Goal: Task Accomplishment & Management: Manage account settings

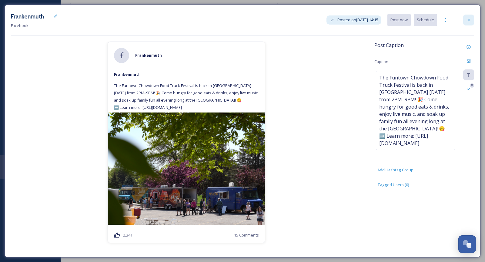
click at [470, 21] on icon at bounding box center [468, 20] width 5 height 5
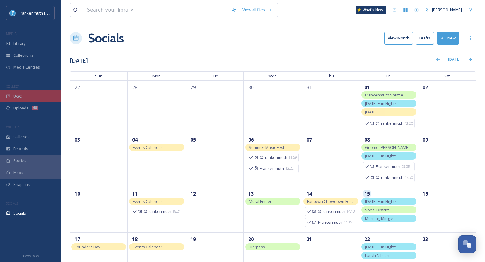
click at [30, 93] on div "UGC" at bounding box center [30, 96] width 61 height 12
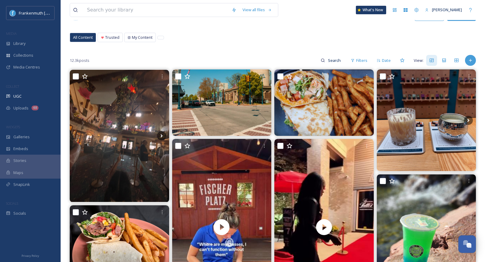
scroll to position [25, 0]
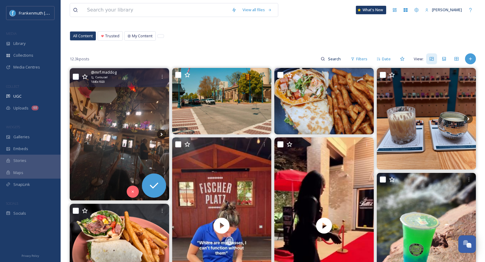
click at [137, 124] on img at bounding box center [119, 134] width 99 height 132
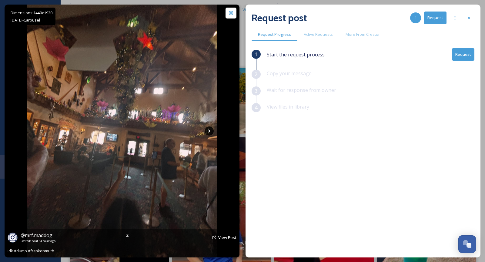
click at [208, 131] on icon at bounding box center [209, 130] width 9 height 9
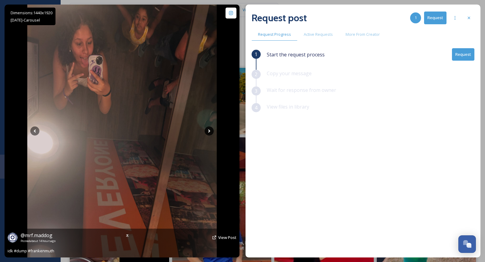
click at [208, 131] on icon at bounding box center [209, 130] width 9 height 9
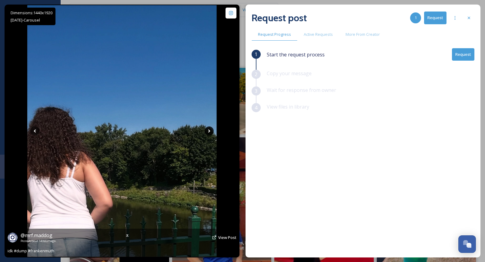
click at [208, 131] on icon at bounding box center [209, 130] width 9 height 9
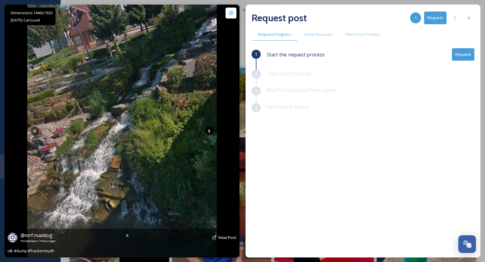
click at [208, 131] on icon at bounding box center [209, 130] width 9 height 9
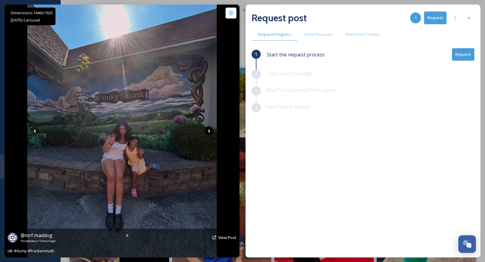
click at [208, 131] on icon at bounding box center [209, 130] width 9 height 9
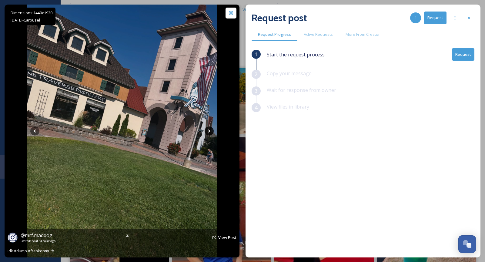
click at [208, 131] on icon at bounding box center [209, 130] width 9 height 9
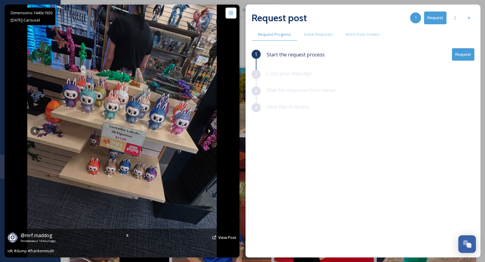
click at [208, 131] on icon at bounding box center [209, 130] width 9 height 9
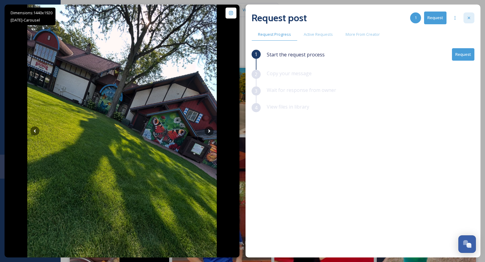
click at [470, 16] on icon at bounding box center [469, 17] width 5 height 5
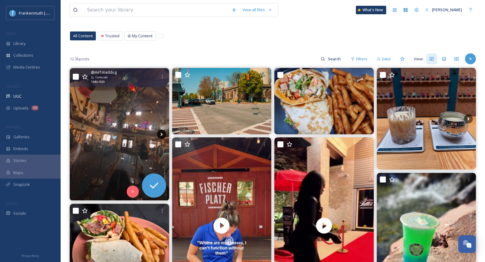
click at [164, 132] on icon at bounding box center [161, 134] width 9 height 9
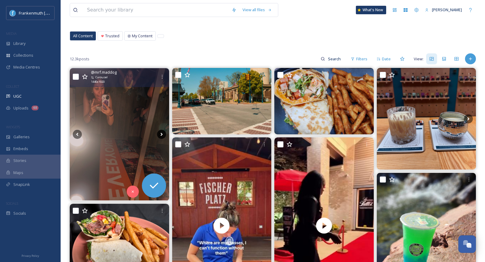
click at [164, 132] on icon at bounding box center [161, 134] width 9 height 9
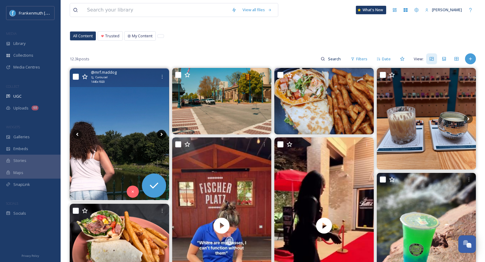
click at [164, 132] on icon at bounding box center [161, 134] width 9 height 9
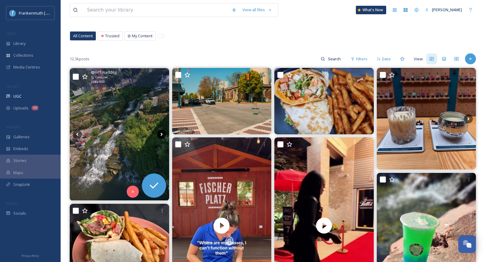
click at [164, 132] on icon at bounding box center [161, 134] width 9 height 9
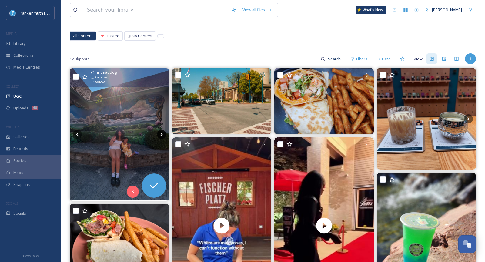
click at [164, 132] on icon at bounding box center [161, 134] width 9 height 9
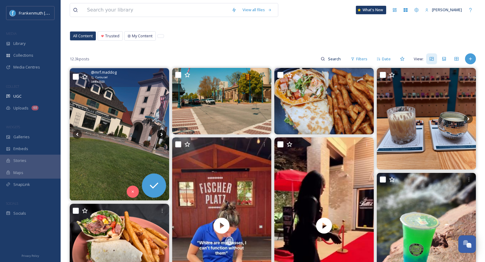
click at [164, 132] on icon at bounding box center [161, 134] width 9 height 9
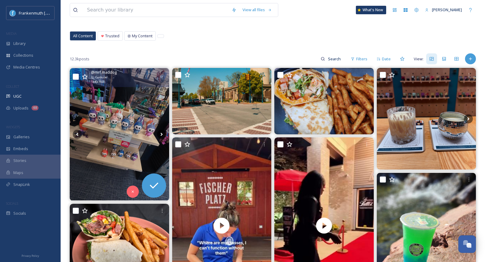
click at [162, 132] on icon at bounding box center [161, 134] width 9 height 9
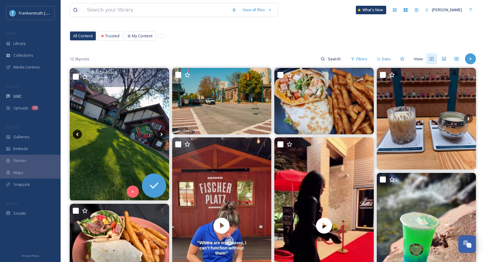
click at [78, 133] on icon at bounding box center [77, 134] width 9 height 9
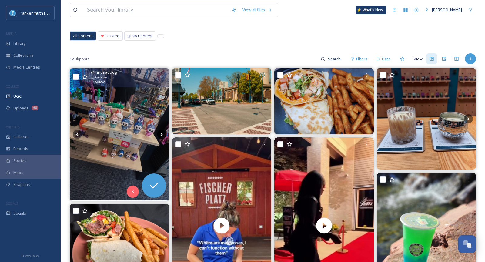
click at [163, 133] on icon at bounding box center [161, 134] width 9 height 9
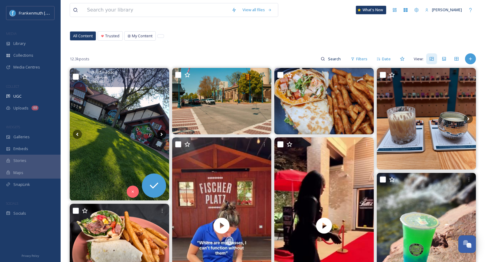
click at [163, 133] on icon at bounding box center [161, 134] width 9 height 9
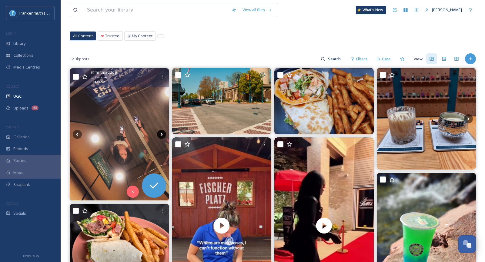
click at [162, 133] on icon at bounding box center [161, 134] width 2 height 3
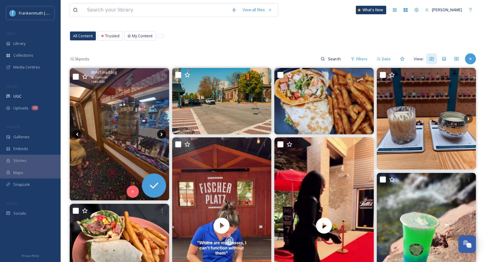
click at [162, 133] on icon at bounding box center [161, 134] width 2 height 3
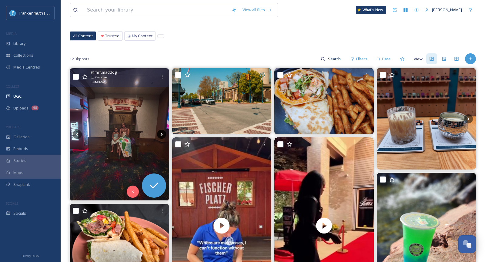
click at [162, 133] on icon at bounding box center [161, 134] width 2 height 3
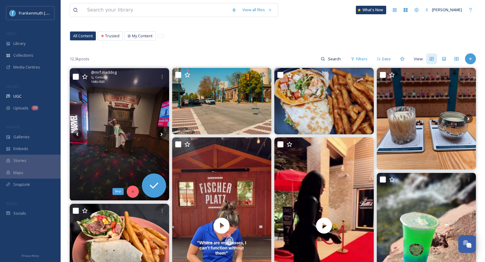
click at [132, 191] on icon at bounding box center [133, 191] width 2 height 2
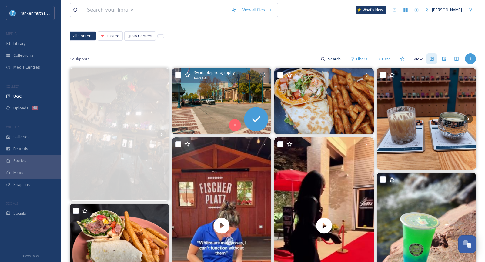
click at [208, 99] on img at bounding box center [221, 101] width 99 height 66
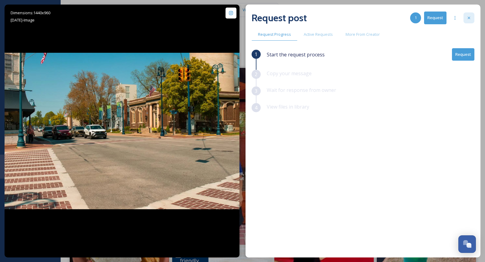
click at [472, 19] on div at bounding box center [469, 17] width 11 height 11
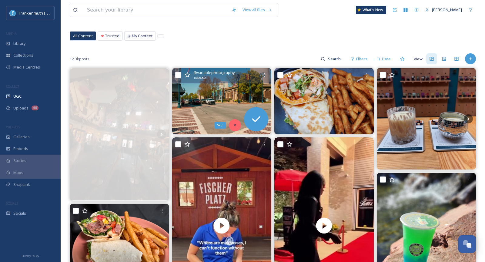
click at [235, 128] on div "Skip" at bounding box center [235, 125] width 12 height 12
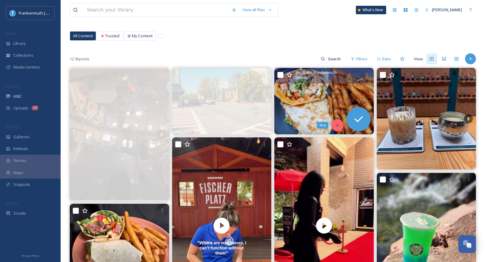
click at [337, 124] on icon at bounding box center [337, 125] width 2 height 2
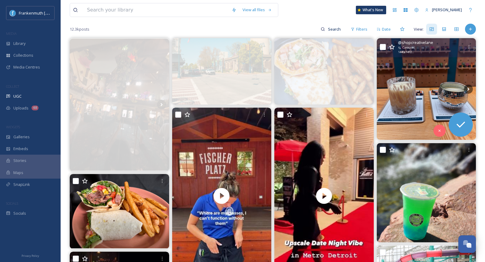
scroll to position [69, 0]
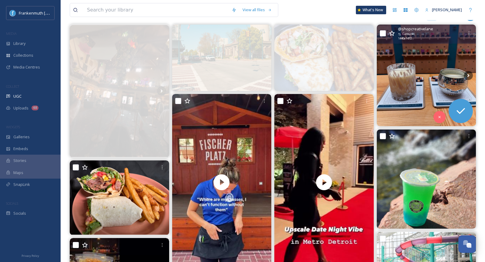
click at [424, 93] on img at bounding box center [426, 76] width 99 height 102
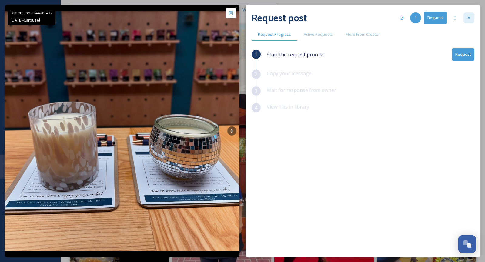
click at [474, 16] on div at bounding box center [469, 17] width 11 height 11
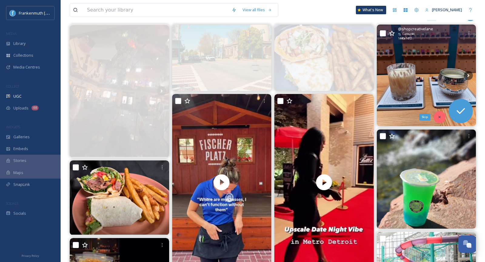
click at [437, 116] on icon at bounding box center [439, 117] width 4 height 4
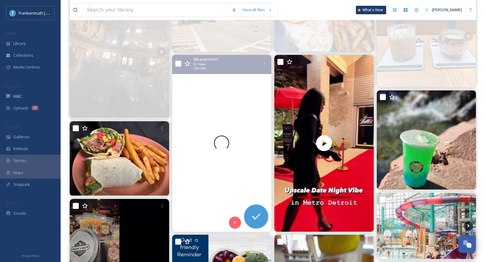
scroll to position [109, 0]
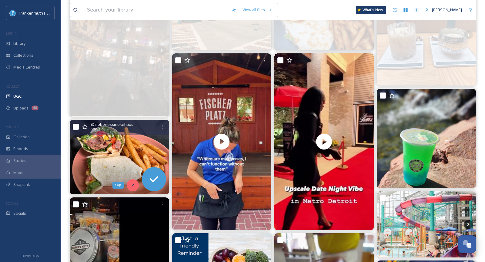
click at [135, 183] on div "Skip" at bounding box center [133, 185] width 12 height 12
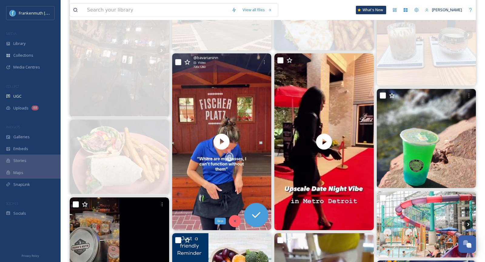
click at [234, 219] on icon at bounding box center [235, 221] width 4 height 4
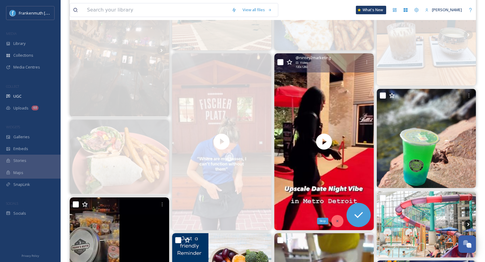
click at [339, 216] on div "Skip" at bounding box center [337, 221] width 12 height 12
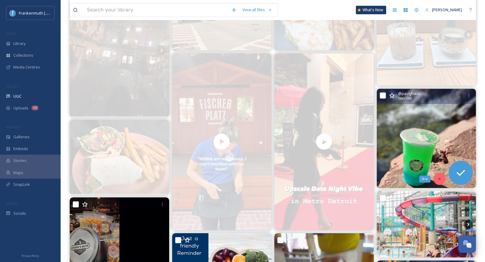
click at [441, 177] on icon at bounding box center [439, 179] width 4 height 4
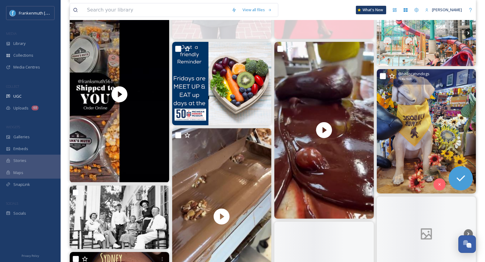
scroll to position [298, 0]
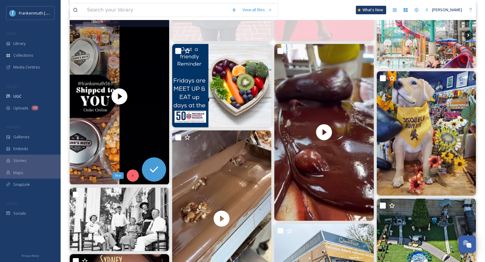
click at [135, 173] on div "Skip" at bounding box center [133, 175] width 12 height 12
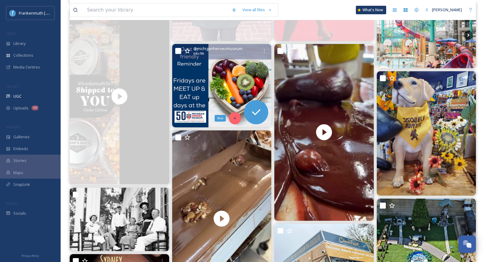
click at [235, 117] on icon at bounding box center [235, 118] width 4 height 4
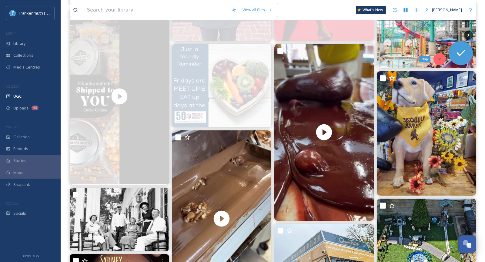
click at [437, 61] on div "Skip" at bounding box center [440, 59] width 12 height 12
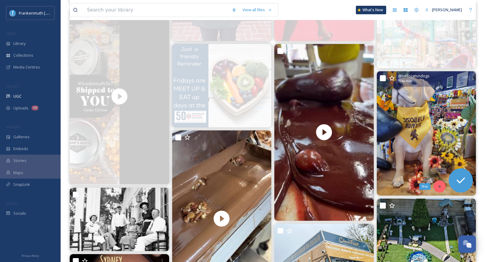
click at [439, 190] on div "Skip" at bounding box center [440, 186] width 12 height 12
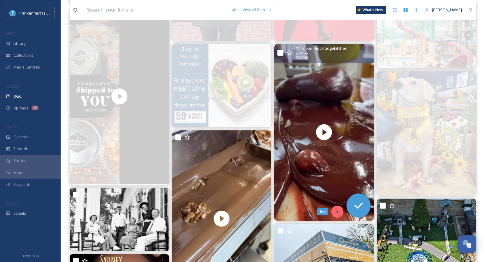
click at [340, 210] on div "Skip" at bounding box center [337, 212] width 12 height 12
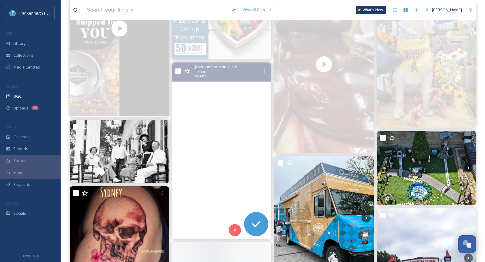
scroll to position [366, 0]
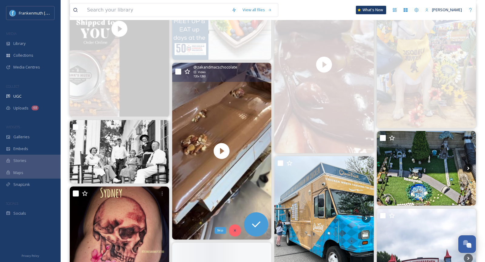
click at [235, 232] on div "Skip" at bounding box center [235, 230] width 12 height 12
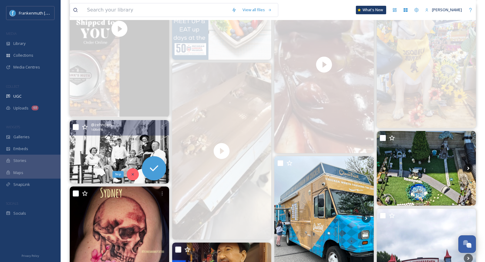
click at [132, 176] on icon at bounding box center [133, 174] width 4 height 4
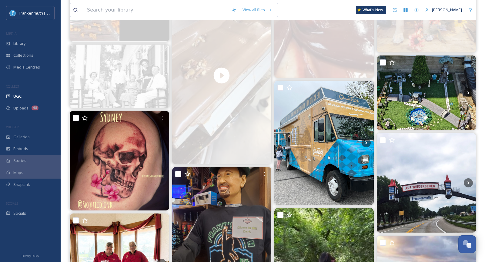
scroll to position [480, 0]
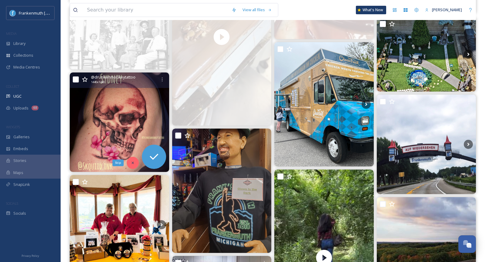
click at [131, 163] on icon at bounding box center [133, 163] width 4 height 4
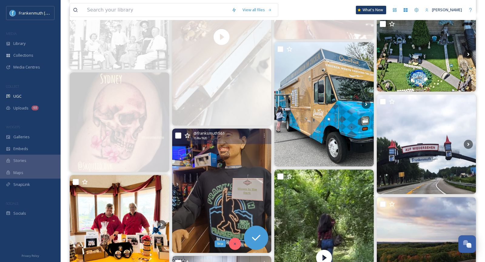
click at [231, 244] on div "Skip" at bounding box center [235, 244] width 12 height 12
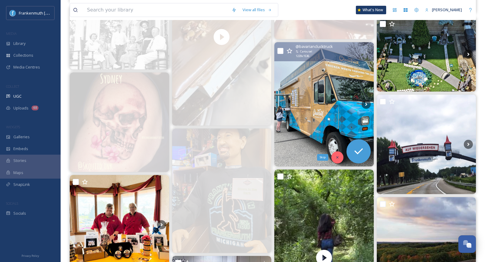
click at [338, 159] on div "Skip" at bounding box center [337, 157] width 12 height 12
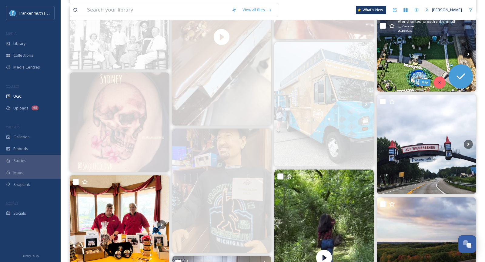
click at [439, 83] on icon at bounding box center [439, 82] width 4 height 4
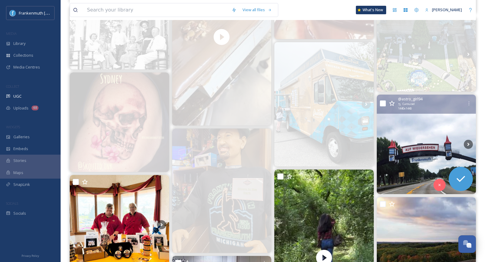
click at [448, 158] on img at bounding box center [426, 144] width 99 height 99
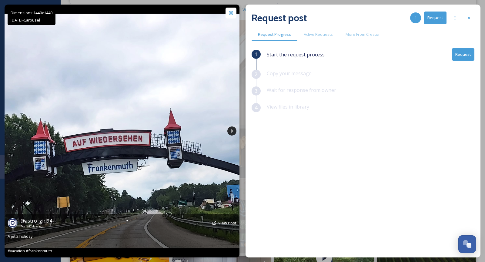
click at [230, 131] on icon at bounding box center [231, 130] width 9 height 9
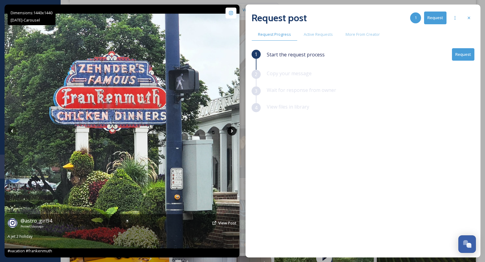
click at [230, 131] on icon at bounding box center [231, 130] width 9 height 9
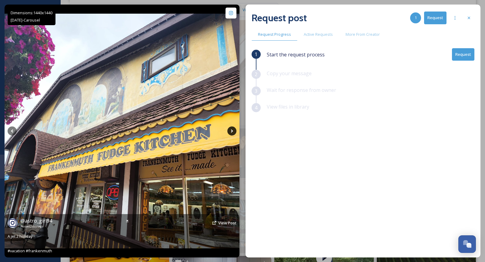
click at [230, 131] on icon at bounding box center [231, 130] width 9 height 9
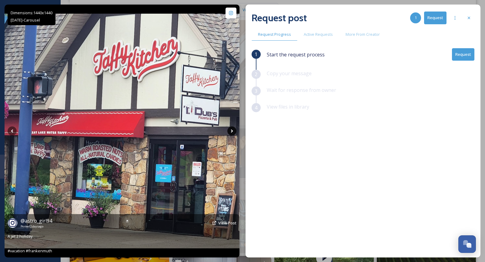
click at [230, 131] on icon at bounding box center [231, 130] width 9 height 9
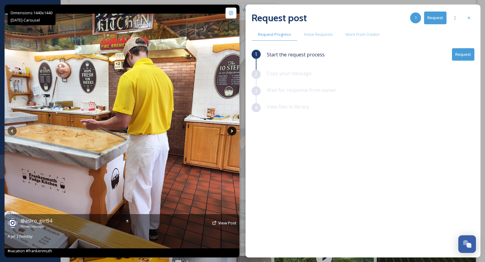
click at [230, 131] on icon at bounding box center [231, 130] width 9 height 9
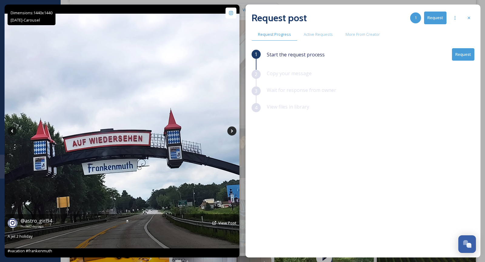
click at [230, 131] on icon at bounding box center [231, 130] width 9 height 9
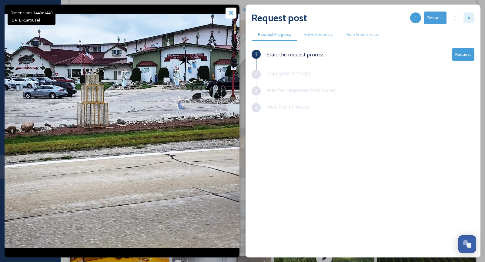
click at [464, 21] on div at bounding box center [469, 17] width 11 height 11
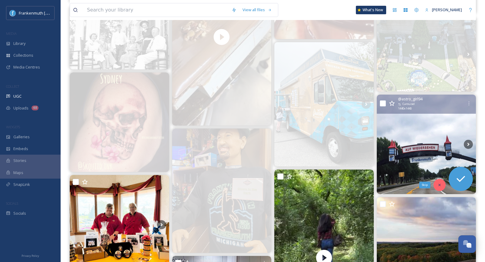
click at [438, 186] on icon at bounding box center [439, 185] width 4 height 4
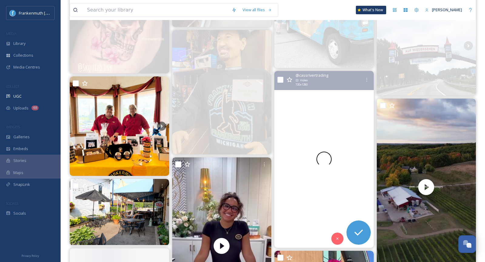
scroll to position [610, 0]
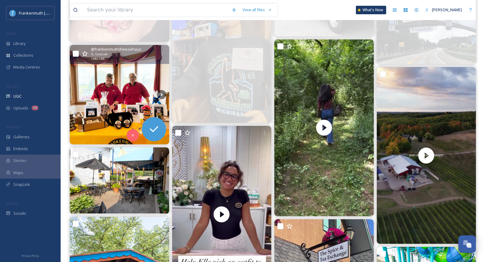
click at [134, 142] on img at bounding box center [119, 94] width 99 height 99
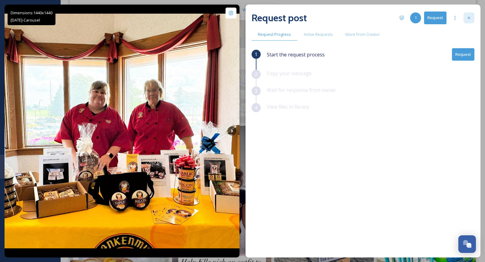
click at [470, 18] on icon at bounding box center [469, 17] width 5 height 5
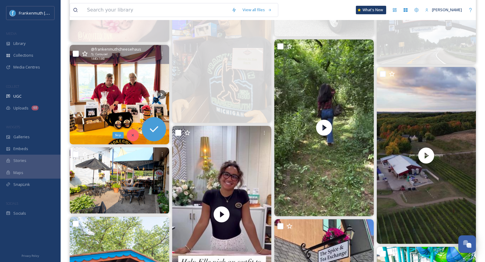
click at [129, 134] on div "Skip" at bounding box center [133, 135] width 12 height 12
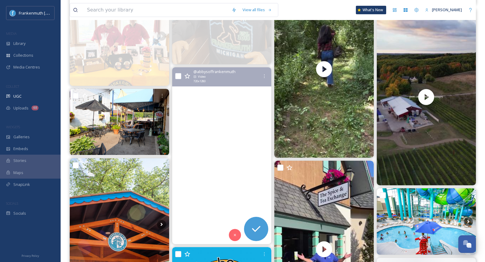
scroll to position [672, 0]
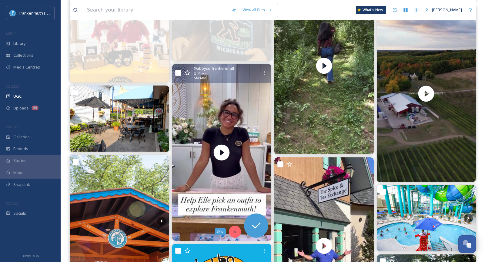
click at [237, 230] on icon at bounding box center [235, 232] width 4 height 4
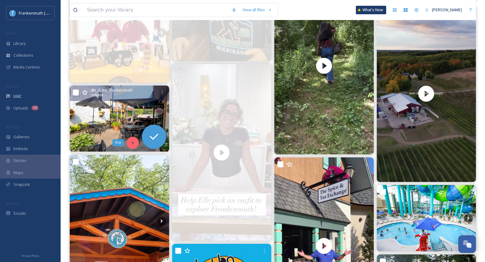
click at [131, 144] on div "Skip" at bounding box center [133, 143] width 12 height 12
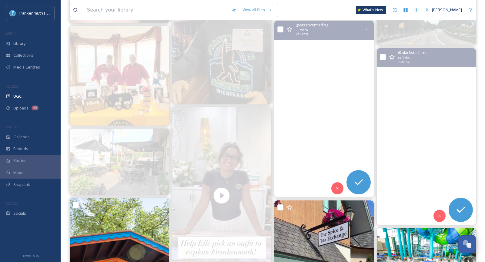
scroll to position [623, 0]
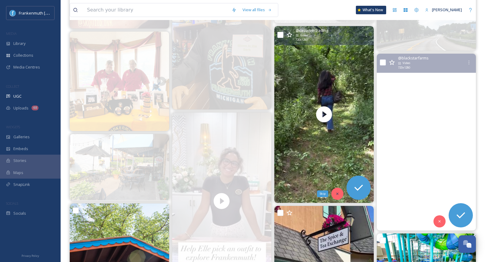
click at [338, 190] on div "Skip" at bounding box center [337, 194] width 12 height 12
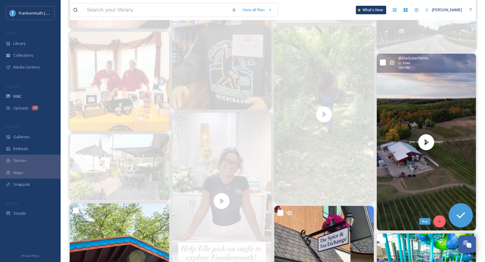
click at [441, 219] on icon at bounding box center [439, 221] width 4 height 4
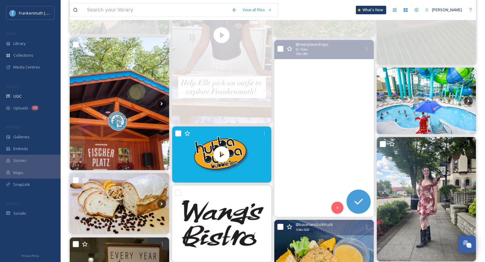
scroll to position [802, 0]
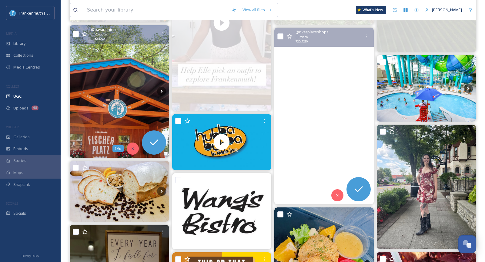
click at [136, 149] on div "Skip" at bounding box center [133, 148] width 12 height 12
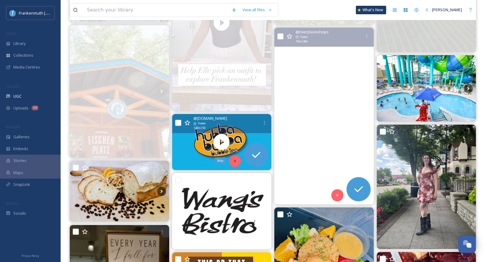
click at [236, 159] on icon at bounding box center [235, 161] width 4 height 4
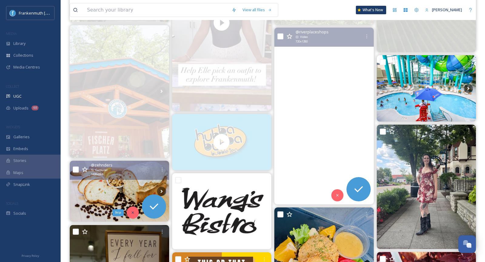
click at [131, 211] on icon at bounding box center [133, 212] width 4 height 4
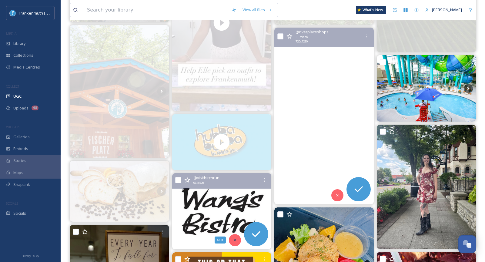
click at [235, 238] on icon at bounding box center [235, 240] width 4 height 4
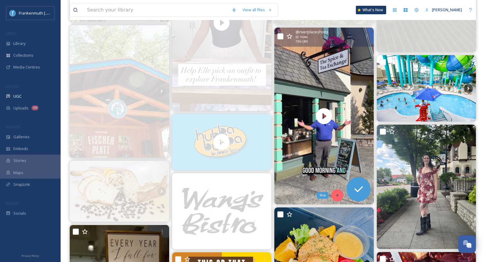
click at [339, 193] on icon at bounding box center [337, 195] width 4 height 4
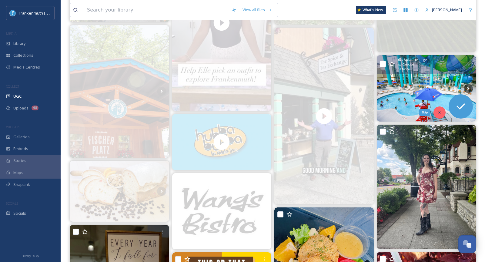
click at [438, 113] on icon at bounding box center [439, 112] width 4 height 4
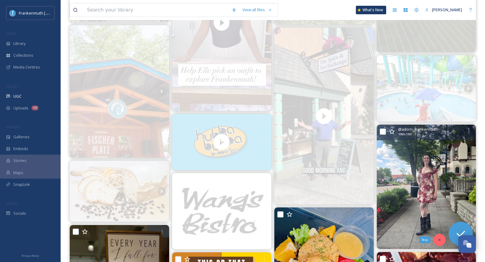
click at [440, 238] on icon at bounding box center [439, 240] width 4 height 4
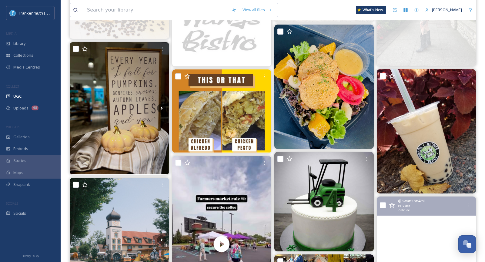
scroll to position [984, 0]
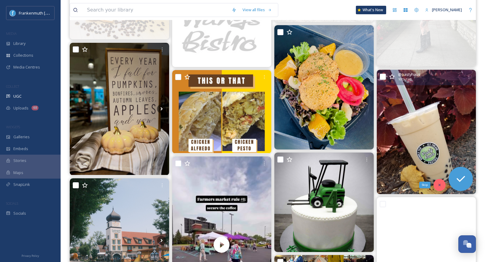
click at [441, 186] on div "Skip" at bounding box center [440, 185] width 12 height 12
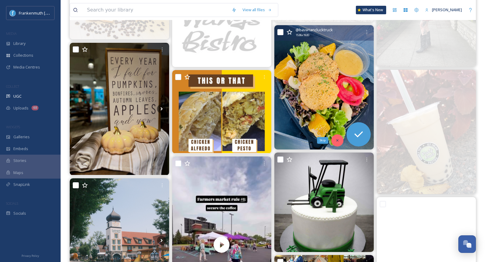
click at [339, 144] on div "Skip" at bounding box center [337, 140] width 12 height 12
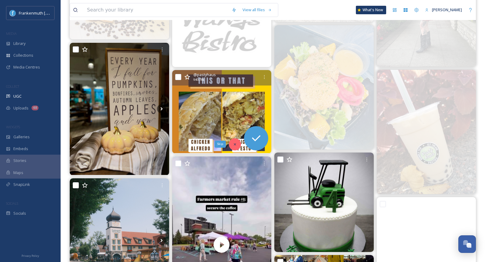
click at [234, 144] on icon at bounding box center [235, 144] width 4 height 4
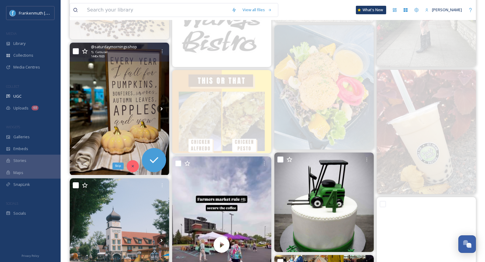
click at [135, 165] on div "Skip" at bounding box center [133, 166] width 12 height 12
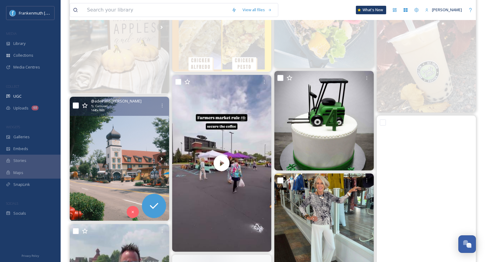
scroll to position [1091, 0]
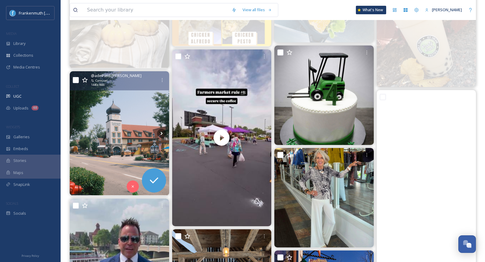
click at [129, 142] on img at bounding box center [119, 133] width 99 height 124
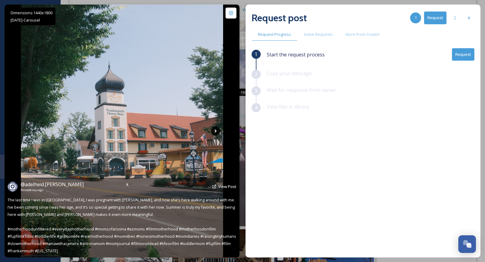
click at [216, 129] on icon at bounding box center [215, 130] width 9 height 9
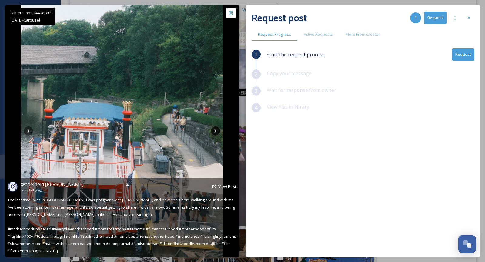
click at [216, 129] on icon at bounding box center [215, 130] width 9 height 9
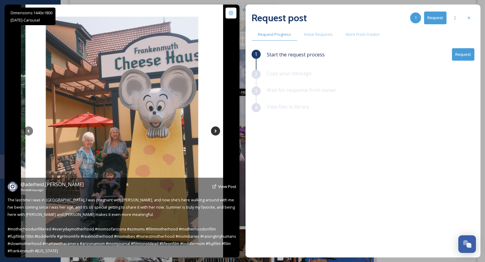
click at [216, 130] on icon at bounding box center [215, 130] width 9 height 9
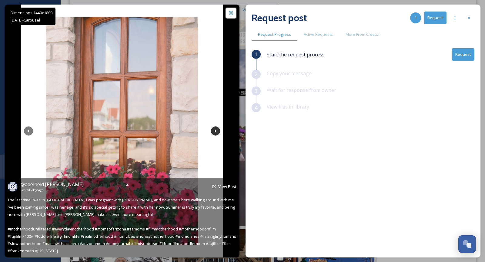
click at [216, 130] on icon at bounding box center [215, 130] width 9 height 9
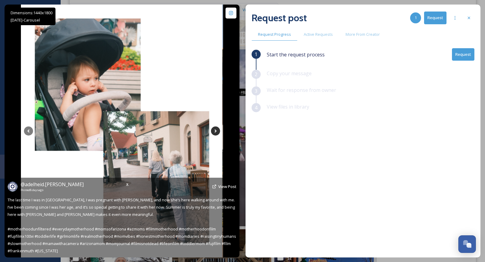
click at [216, 129] on icon at bounding box center [215, 130] width 9 height 9
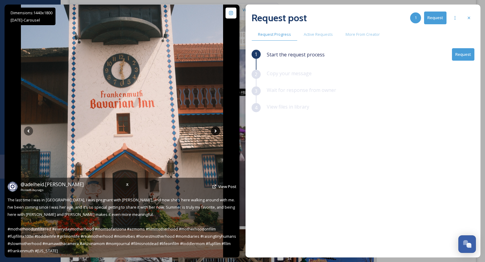
click at [216, 129] on icon at bounding box center [215, 130] width 9 height 9
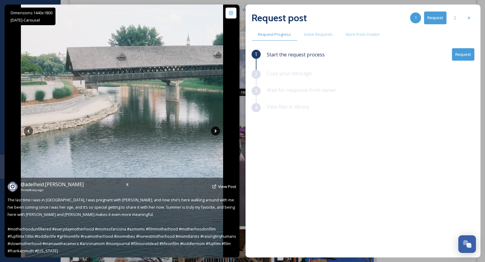
click at [216, 129] on icon at bounding box center [215, 130] width 9 height 9
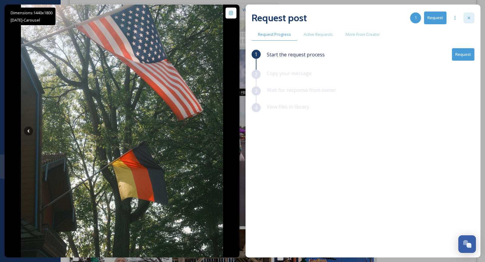
click at [467, 19] on icon at bounding box center [469, 17] width 5 height 5
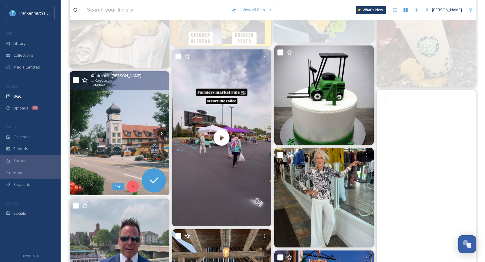
click at [133, 187] on icon at bounding box center [133, 186] width 4 height 4
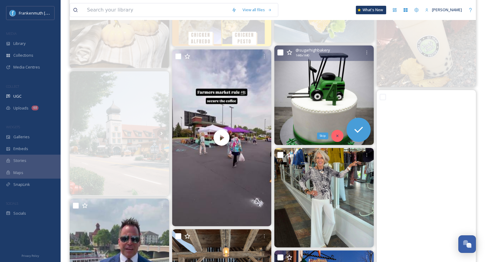
click at [340, 134] on div "Skip" at bounding box center [337, 136] width 12 height 12
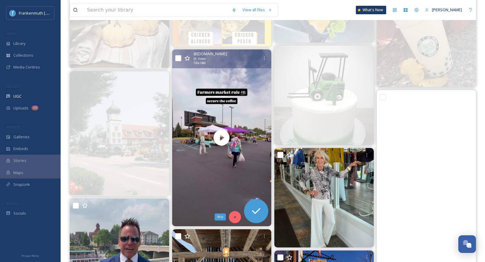
click at [235, 218] on div "Skip" at bounding box center [235, 217] width 12 height 12
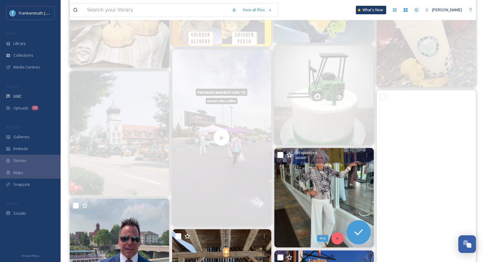
click at [337, 239] on icon at bounding box center [337, 238] width 4 height 4
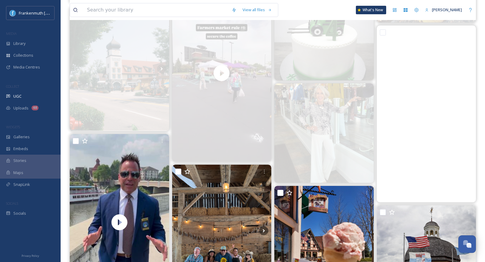
scroll to position [1156, 0]
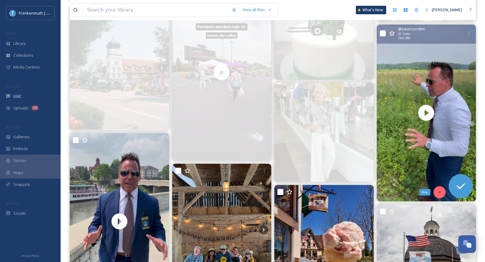
click at [440, 189] on div "Skip" at bounding box center [440, 192] width 12 height 12
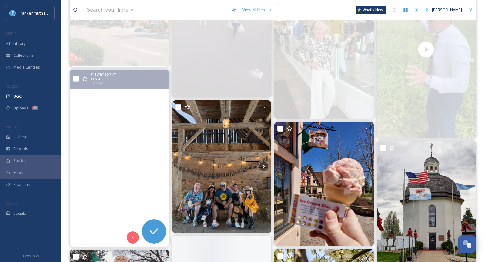
scroll to position [1225, 0]
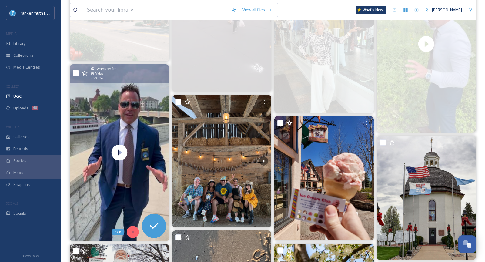
click at [131, 231] on icon at bounding box center [133, 232] width 4 height 4
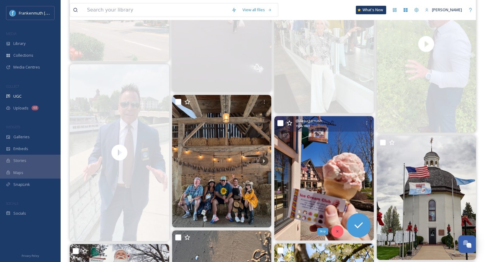
click at [338, 231] on icon at bounding box center [337, 231] width 4 height 4
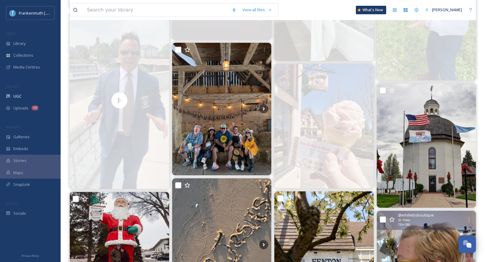
scroll to position [1288, 0]
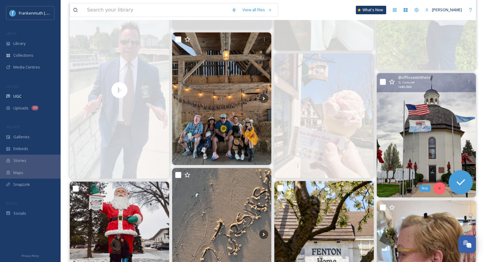
click at [438, 191] on div "Skip" at bounding box center [440, 188] width 12 height 12
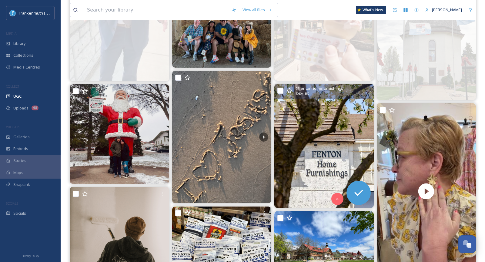
scroll to position [1386, 0]
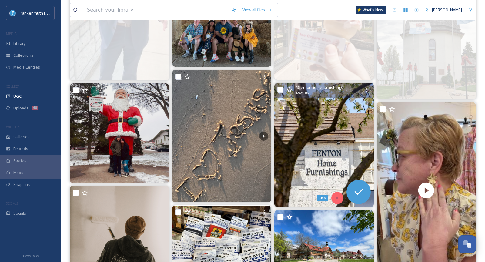
click at [338, 197] on icon at bounding box center [337, 198] width 2 height 2
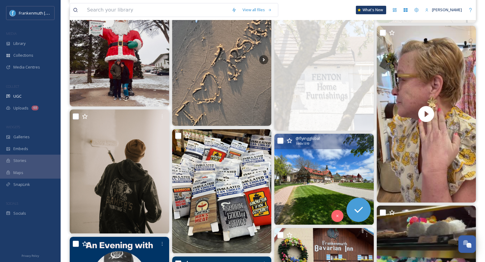
scroll to position [1463, 0]
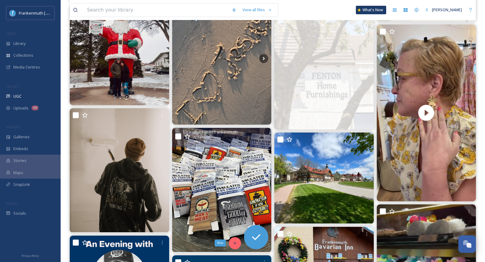
click at [238, 243] on div "Skip" at bounding box center [235, 243] width 12 height 12
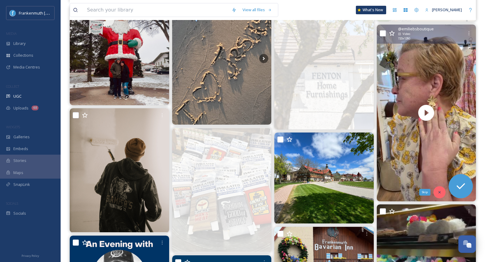
click at [441, 193] on icon at bounding box center [439, 192] width 4 height 4
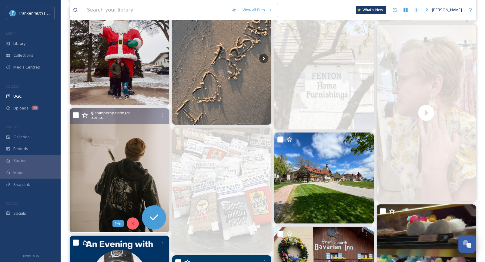
click at [132, 223] on icon at bounding box center [133, 223] width 4 height 4
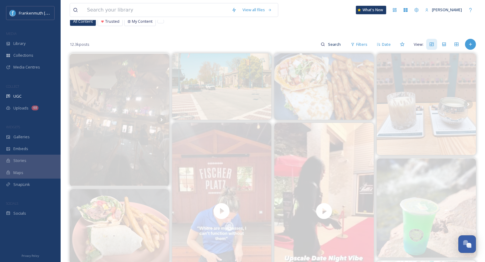
scroll to position [0, 0]
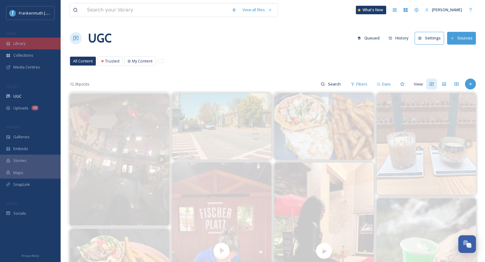
click at [32, 43] on div "Library" at bounding box center [30, 44] width 61 height 12
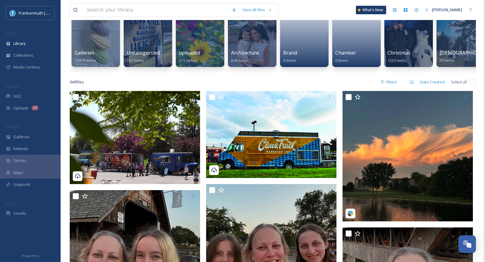
scroll to position [59, 0]
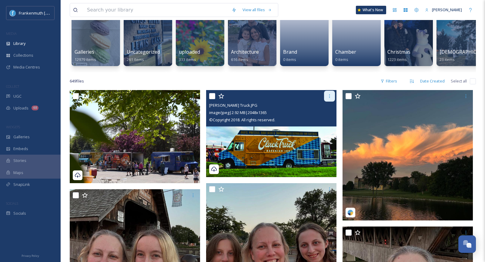
click at [327, 98] on div at bounding box center [329, 96] width 11 height 11
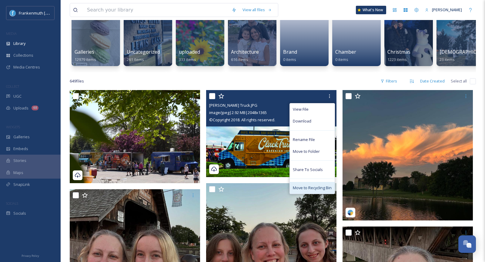
click at [320, 186] on span "Move to Recycling Bin" at bounding box center [312, 188] width 39 height 6
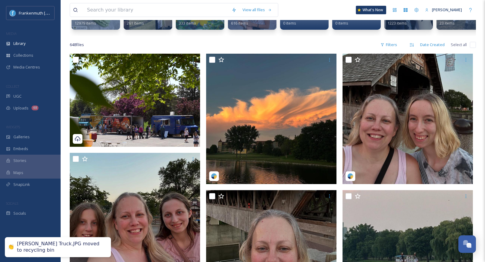
scroll to position [98, 0]
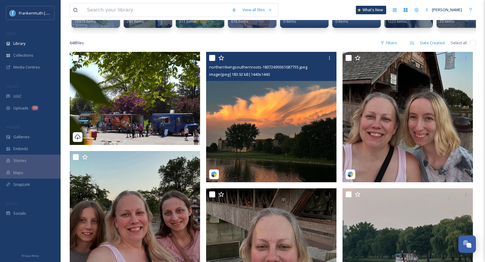
click at [272, 126] on img at bounding box center [271, 117] width 130 height 130
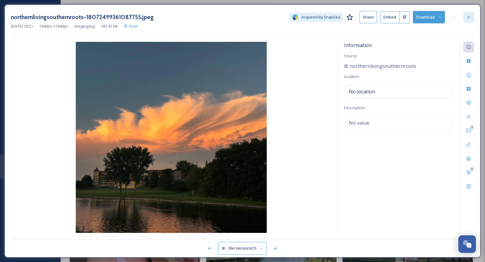
click at [467, 17] on icon at bounding box center [468, 17] width 5 height 5
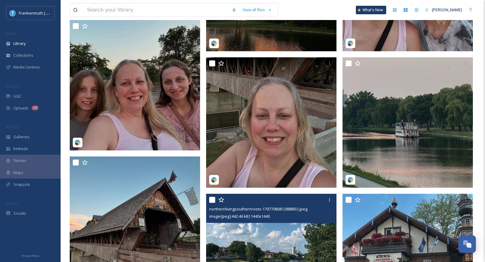
scroll to position [223, 0]
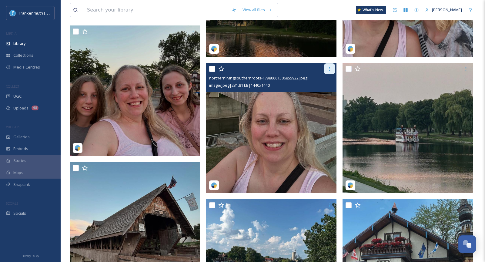
click at [329, 70] on icon at bounding box center [329, 68] width 5 height 5
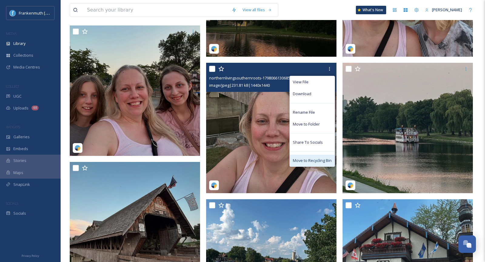
click at [322, 163] on div "Move to Recycling Bin" at bounding box center [312, 161] width 45 height 12
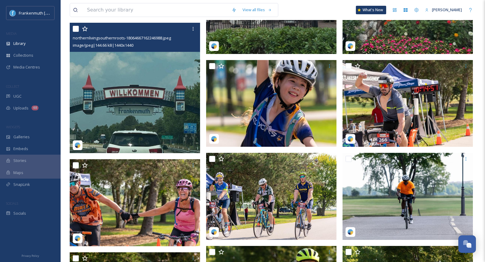
scroll to position [471, 0]
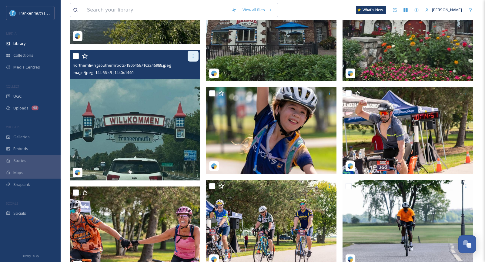
click at [189, 57] on div at bounding box center [193, 56] width 11 height 11
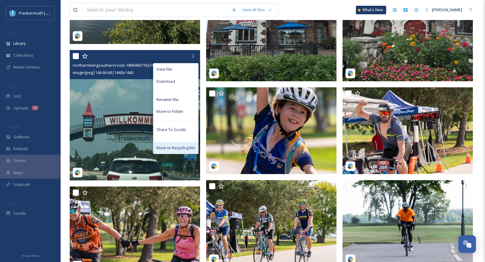
click at [194, 148] on span "Move to Recycling Bin" at bounding box center [175, 148] width 39 height 6
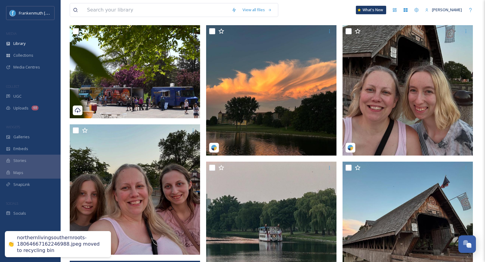
scroll to position [0, 0]
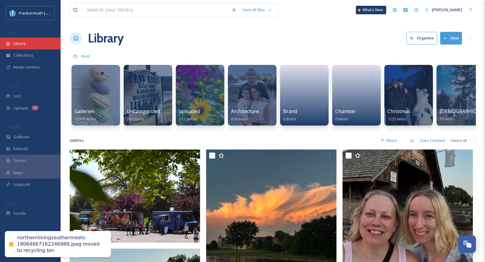
click at [44, 47] on div "Library" at bounding box center [30, 44] width 61 height 12
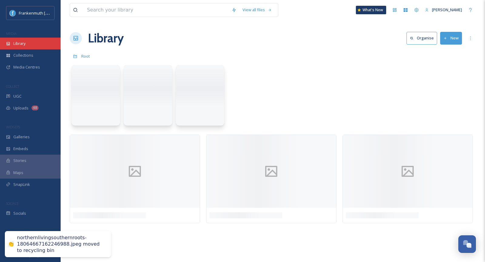
click at [44, 47] on div "Library" at bounding box center [30, 44] width 61 height 12
